Goal: Navigation & Orientation: Understand site structure

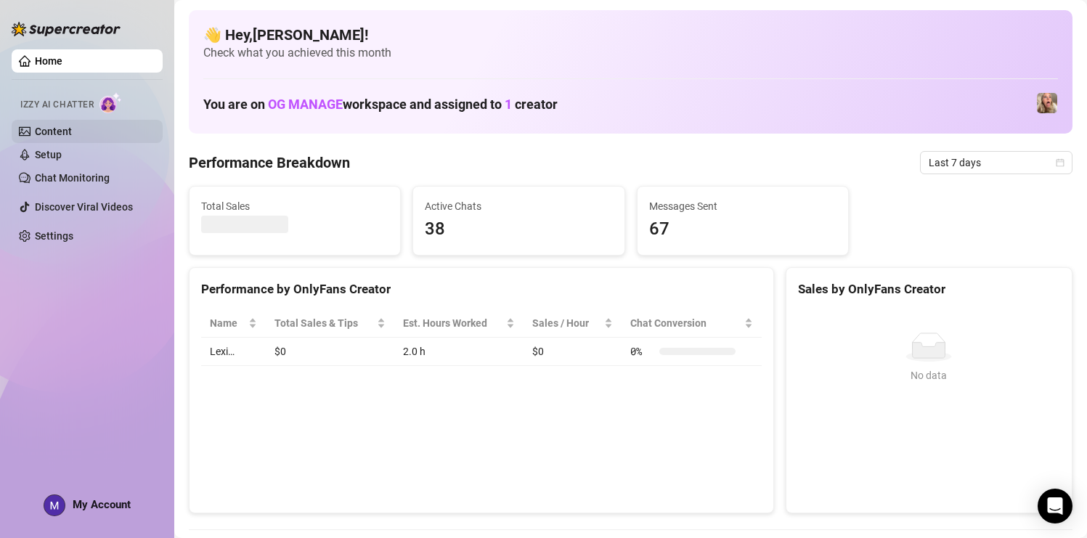
click at [55, 135] on link "Content" at bounding box center [53, 132] width 37 height 12
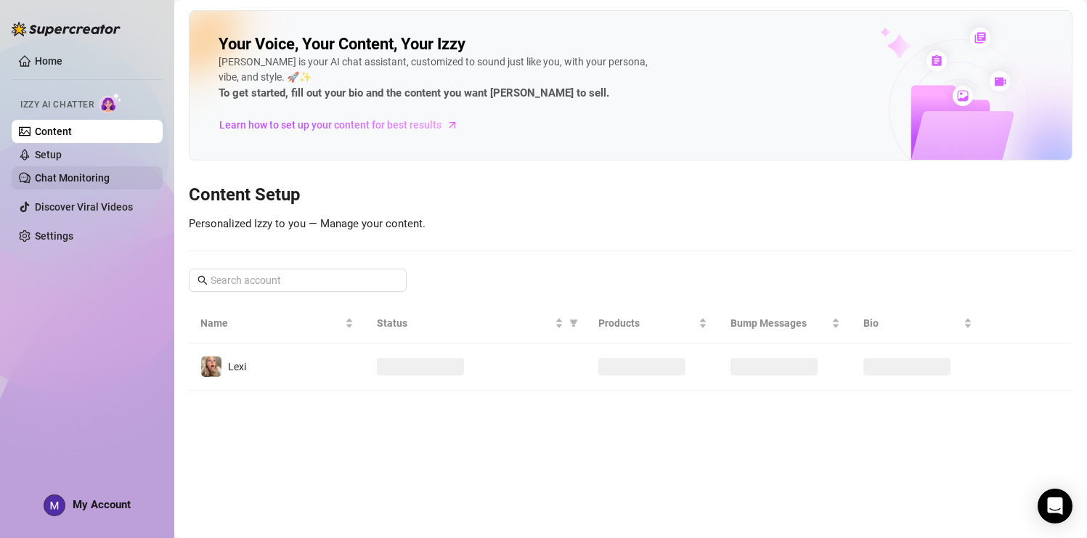
click at [72, 184] on link "Chat Monitoring" at bounding box center [72, 178] width 75 height 12
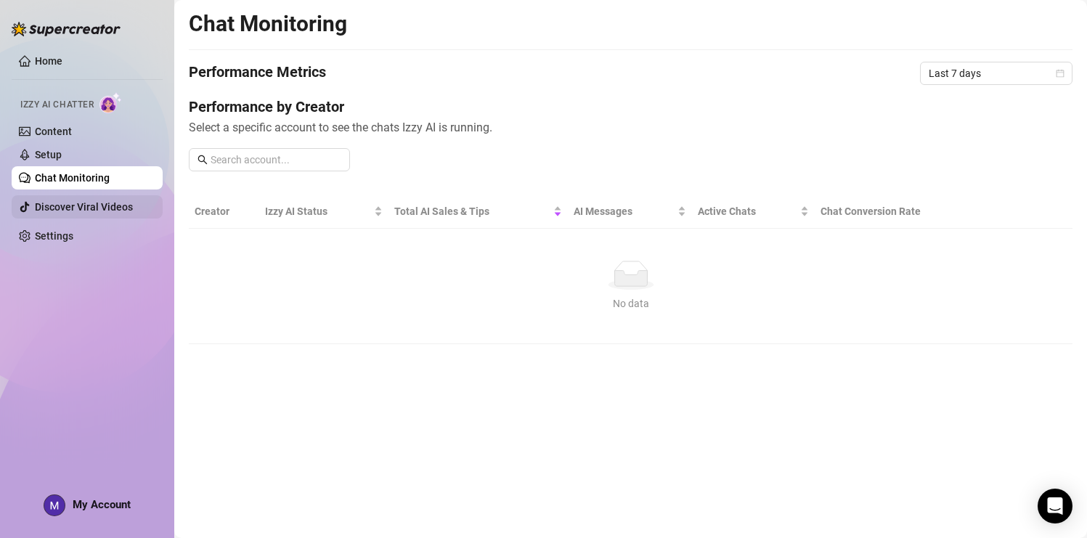
click at [107, 204] on link "Discover Viral Videos" at bounding box center [84, 207] width 98 height 12
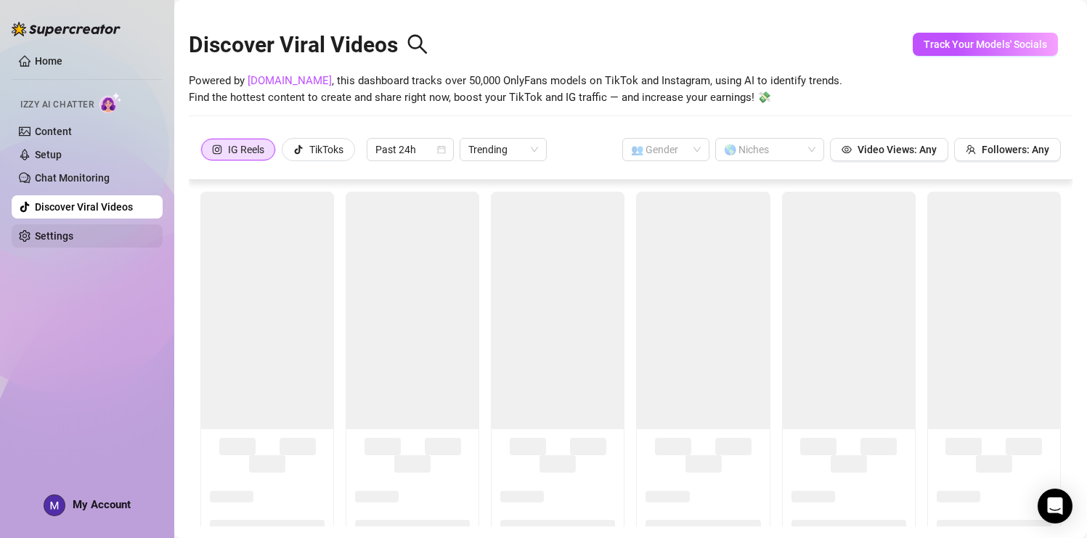
click at [63, 235] on link "Settings" at bounding box center [54, 236] width 38 height 12
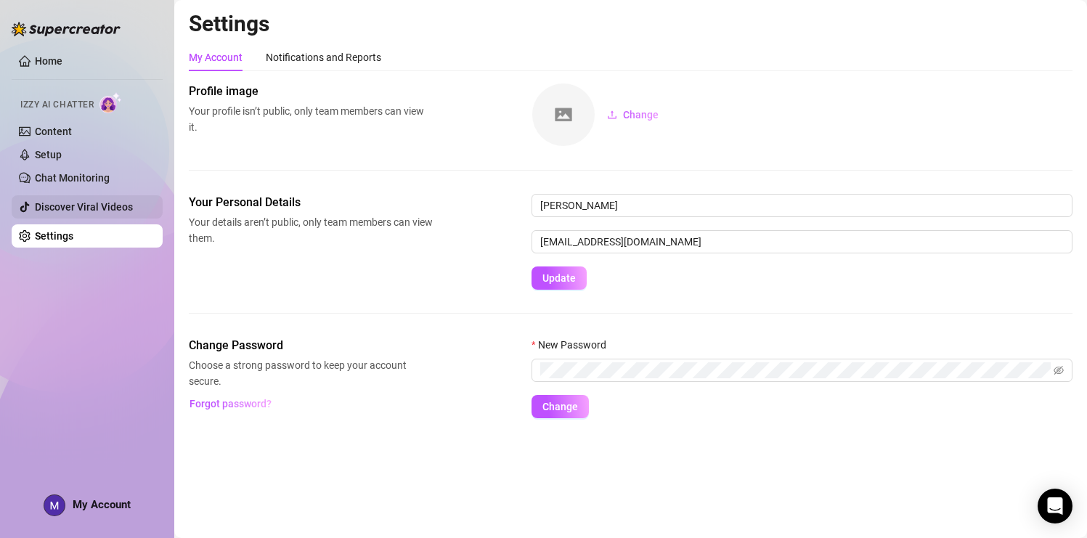
click at [53, 205] on link "Discover Viral Videos" at bounding box center [84, 207] width 98 height 12
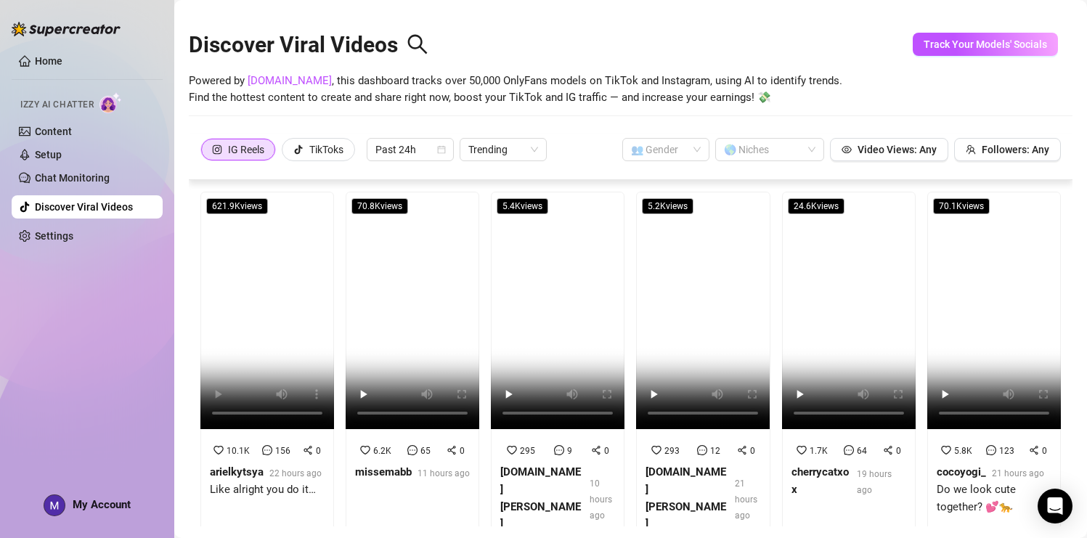
click at [49, 58] on link "Home" at bounding box center [49, 61] width 28 height 12
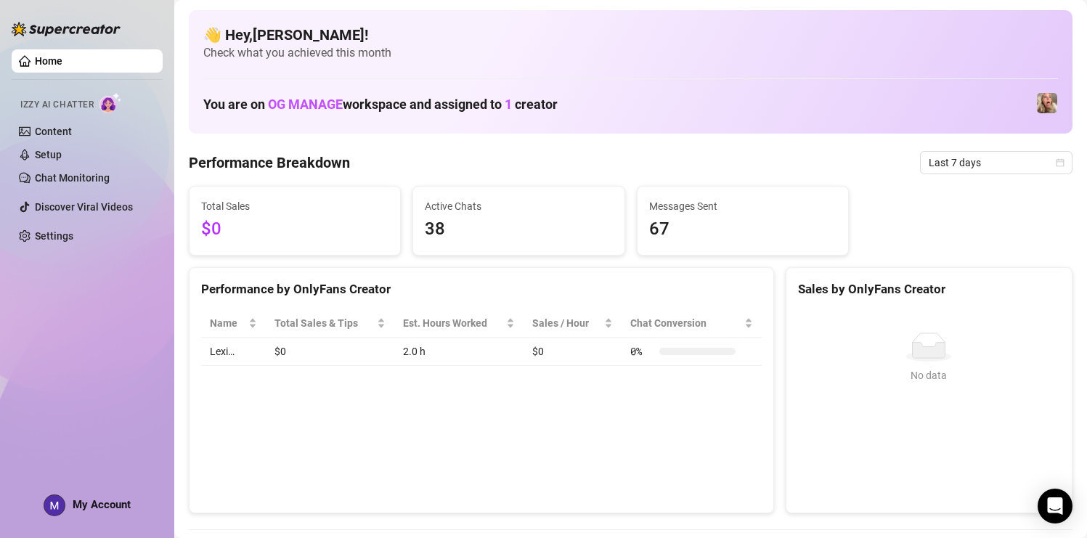
click at [1053, 103] on img at bounding box center [1047, 103] width 20 height 20
click at [1032, 73] on div "👋 Hey, [PERSON_NAME] ! Check what you achieved this month You are on OG MANAGE …" at bounding box center [631, 71] width 884 height 123
